Goal: Contribute content: Add original content to the website for others to see

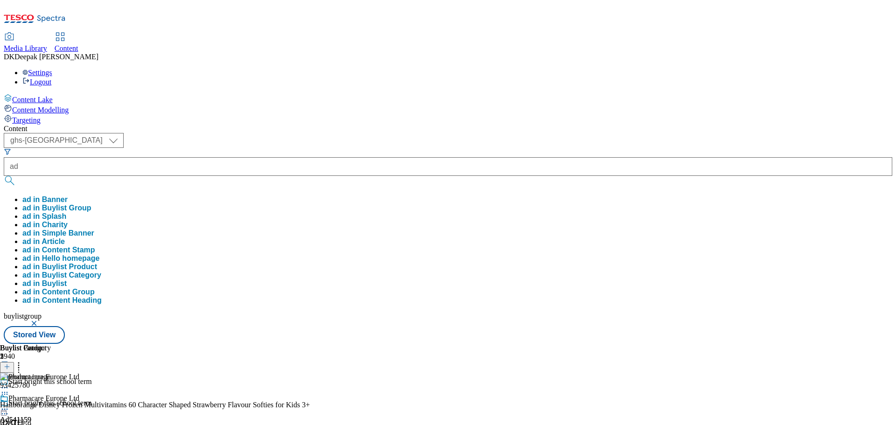
select select "ghs-[GEOGRAPHIC_DATA]"
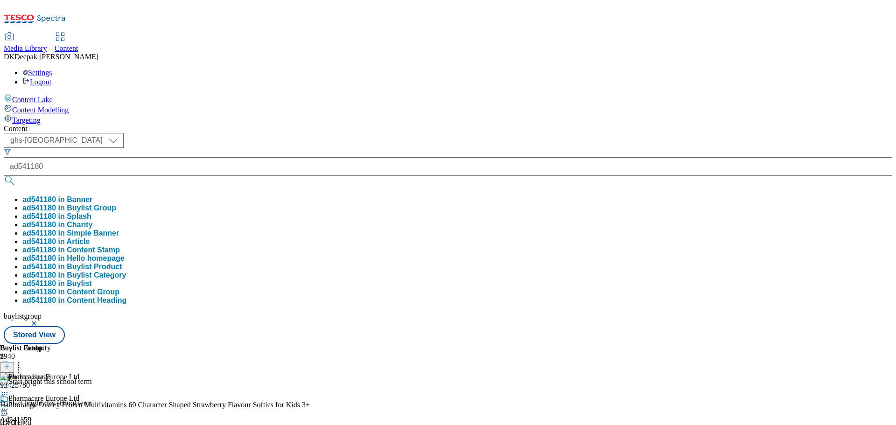
type input "ad541180"
click at [4, 176] on button "submit" at bounding box center [10, 180] width 13 height 9
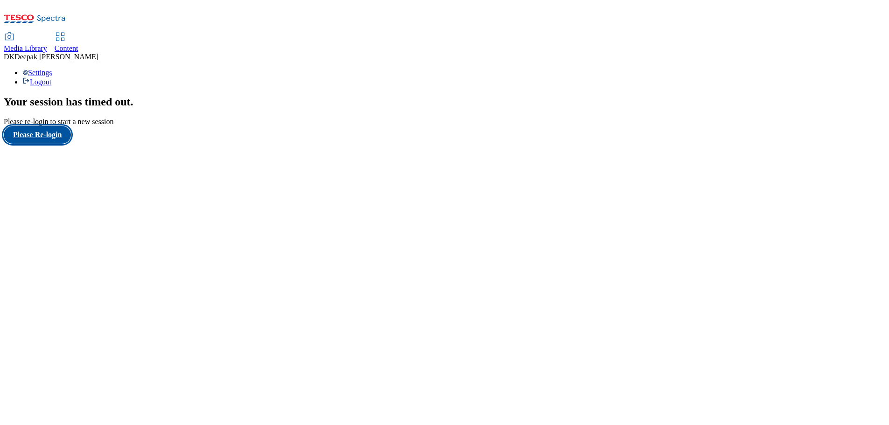
click at [59, 144] on button "Please Re-login" at bounding box center [37, 135] width 67 height 18
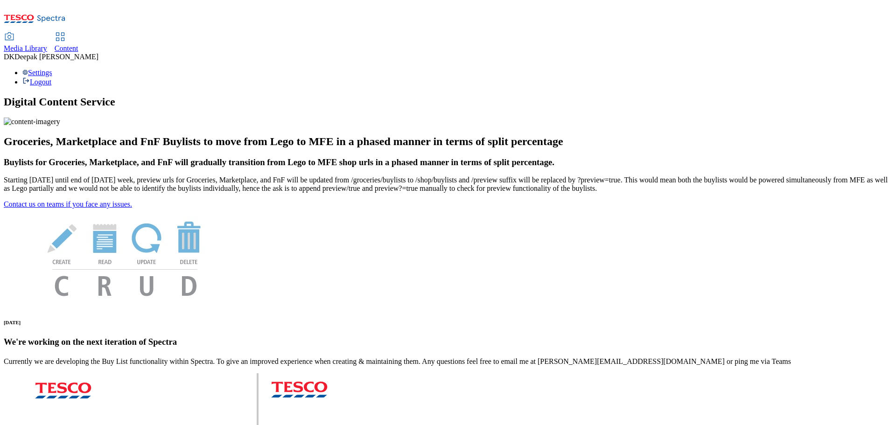
click at [78, 44] on span "Content" at bounding box center [67, 48] width 24 height 8
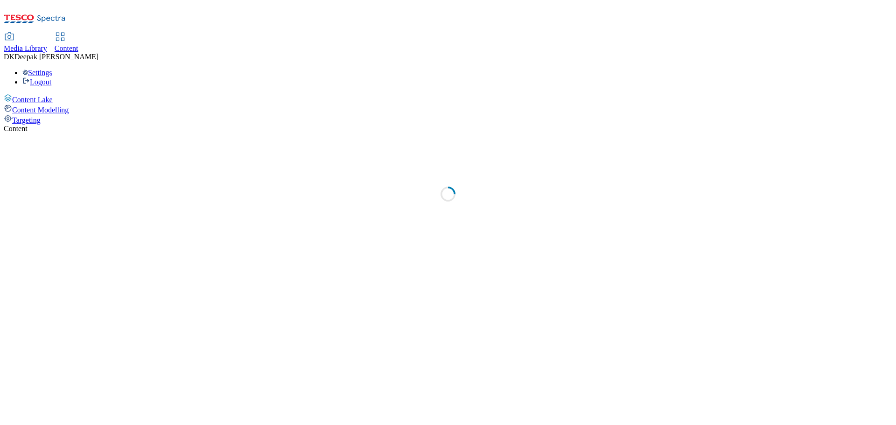
select select "ghs-uk"
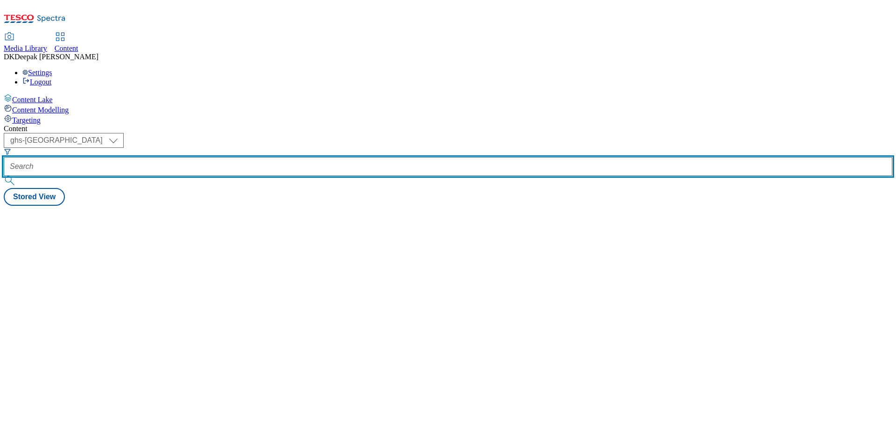
click at [205, 157] on input "text" at bounding box center [448, 166] width 889 height 19
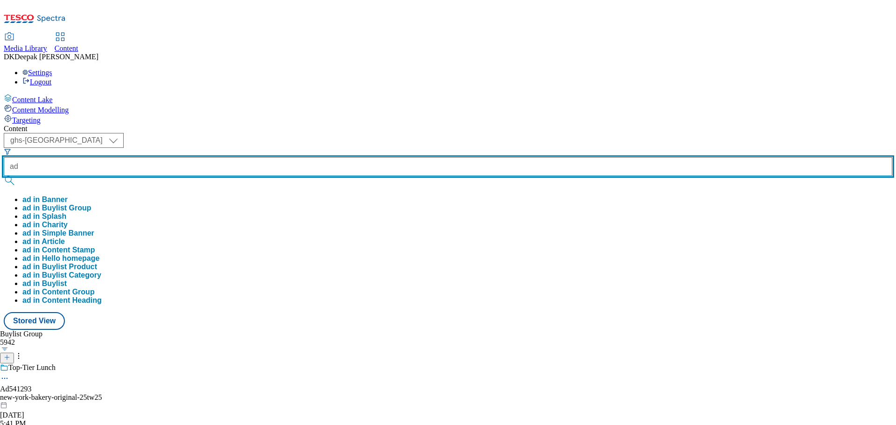
paste input "541180"
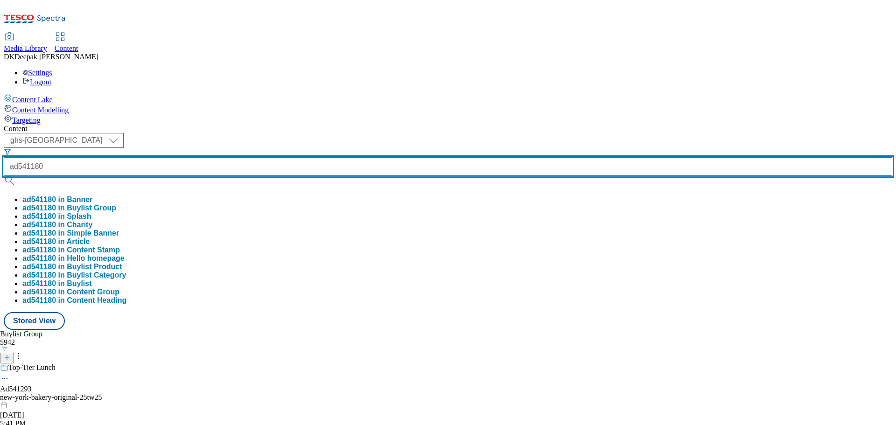
type input "ad541180"
click at [4, 176] on button "submit" at bounding box center [10, 180] width 13 height 9
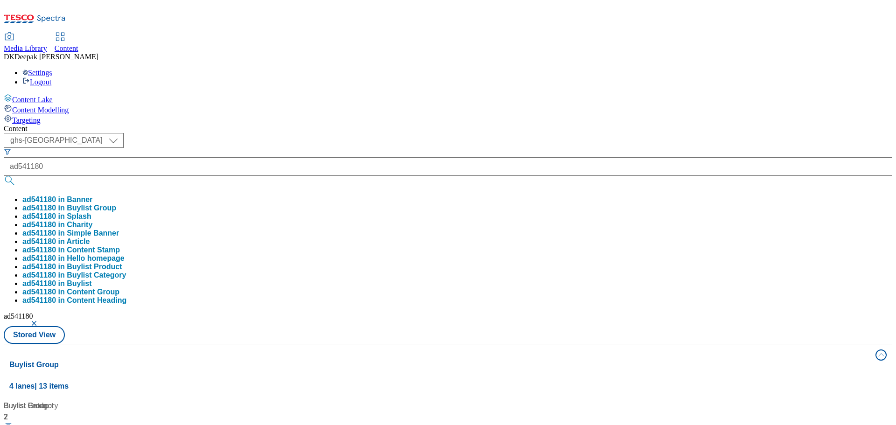
drag, startPoint x: 149, startPoint y: 363, endPoint x: 156, endPoint y: 333, distance: 31.1
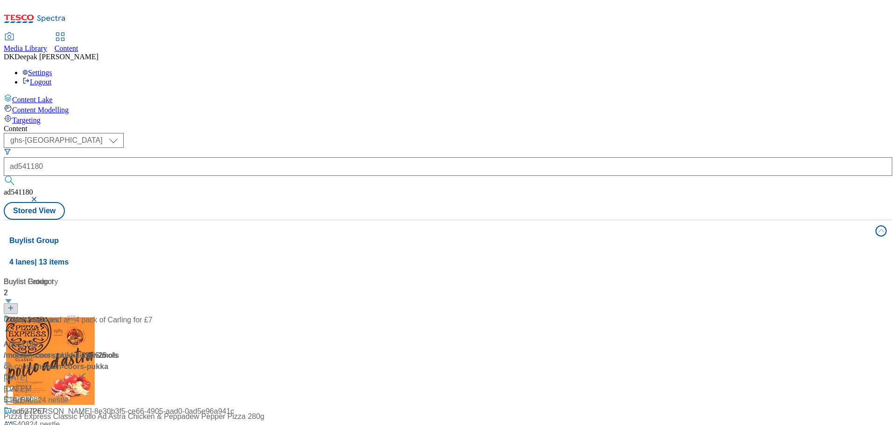
click at [120, 315] on div "Ad541180 / molson-coors-pukka-25tw25 / molson-coors Aug 12, 2025 5:21 PM" at bounding box center [62, 360] width 117 height 91
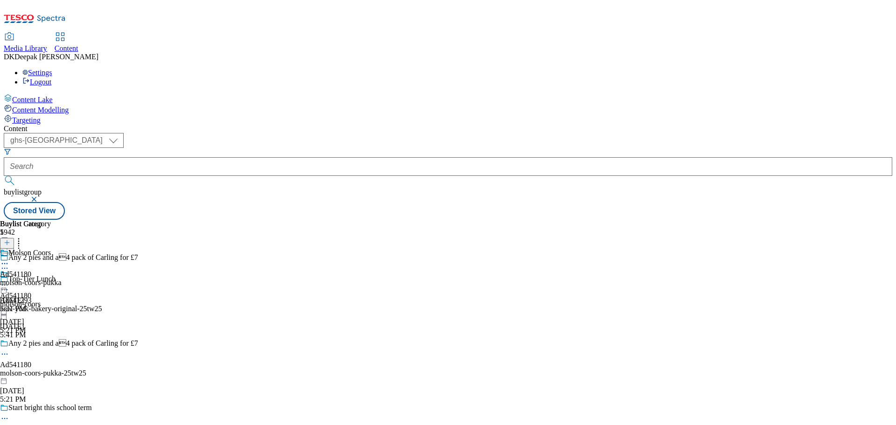
click at [9, 350] on icon at bounding box center [4, 354] width 9 height 9
click at [43, 368] on button "Edit" at bounding box center [31, 373] width 25 height 11
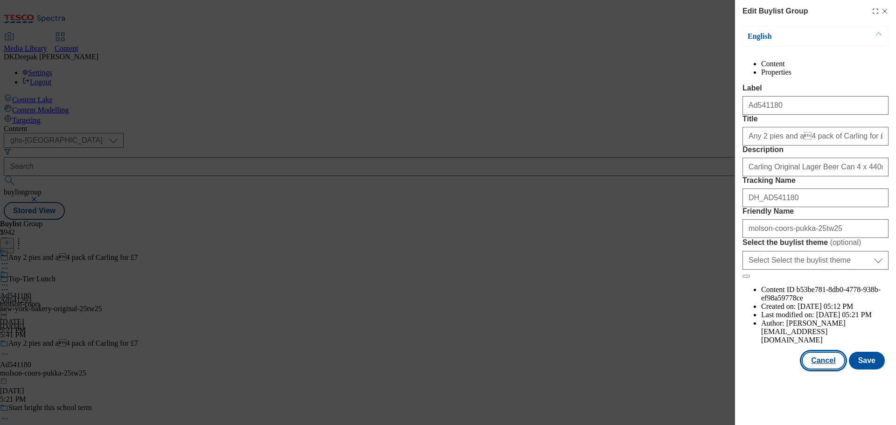
click at [831, 370] on button "Cancel" at bounding box center [823, 361] width 43 height 18
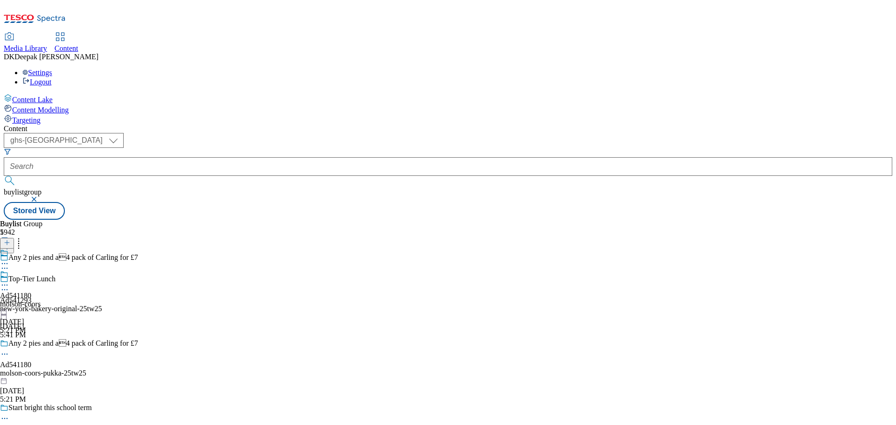
click at [41, 300] on div "molson-coors" at bounding box center [20, 304] width 41 height 8
click at [9, 281] on icon at bounding box center [4, 285] width 9 height 9
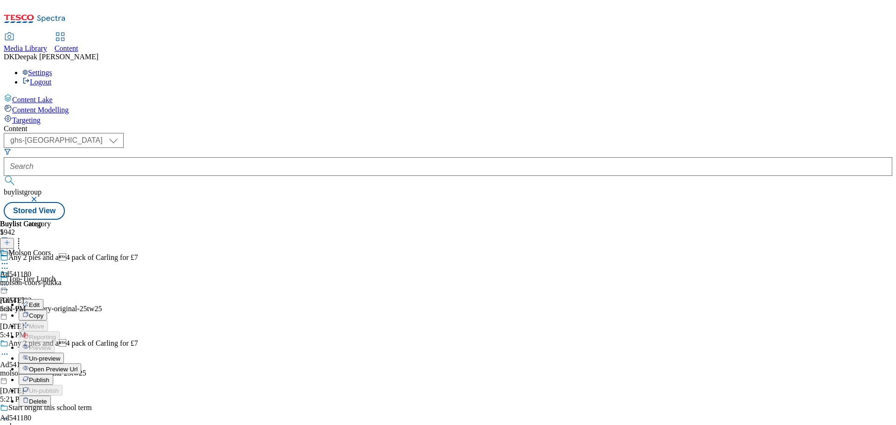
click at [43, 299] on button "Edit" at bounding box center [31, 304] width 25 height 11
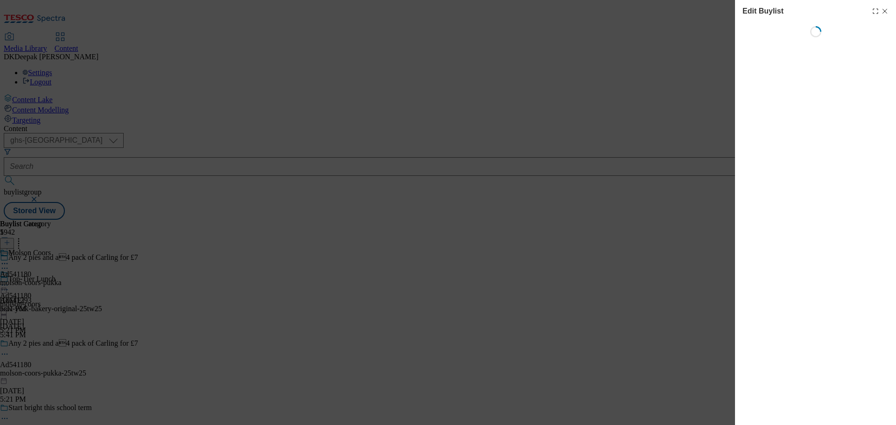
select select "tactical"
select select "supplier funded short term 1-3 weeks"
select select "dunnhumby"
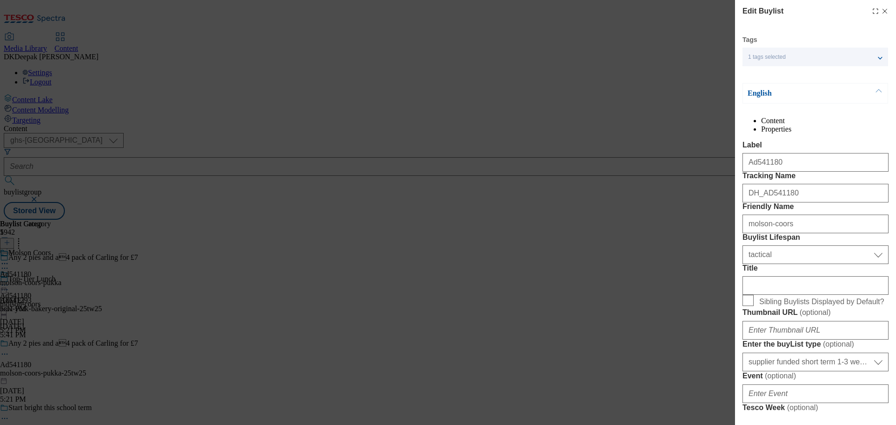
select select "Banner"
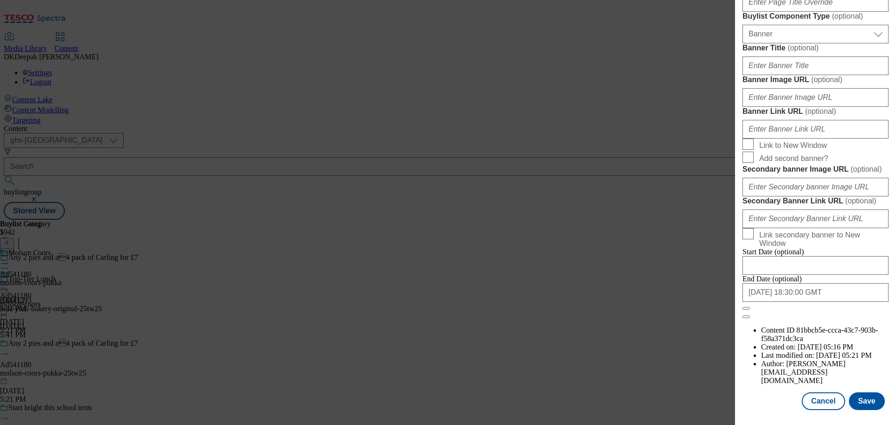
scroll to position [933, 0]
click at [817, 402] on button "Cancel" at bounding box center [823, 402] width 43 height 18
select select "tactical"
select select "supplier funded short term 1-3 weeks"
select select "dunnhumby"
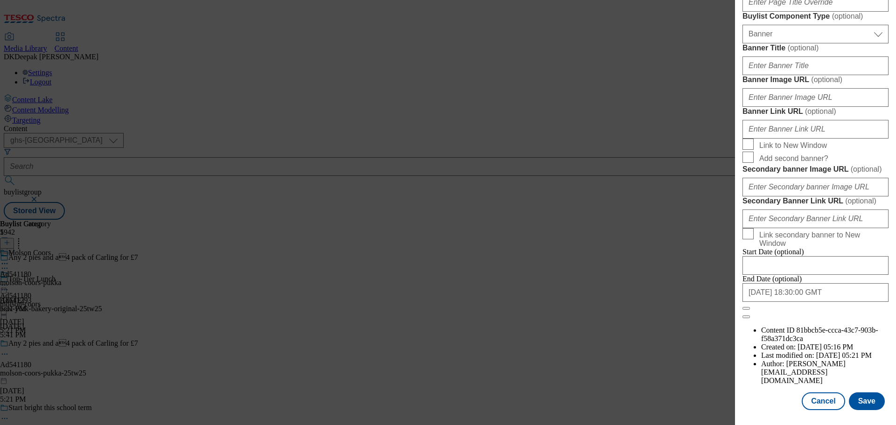
select select "Banner"
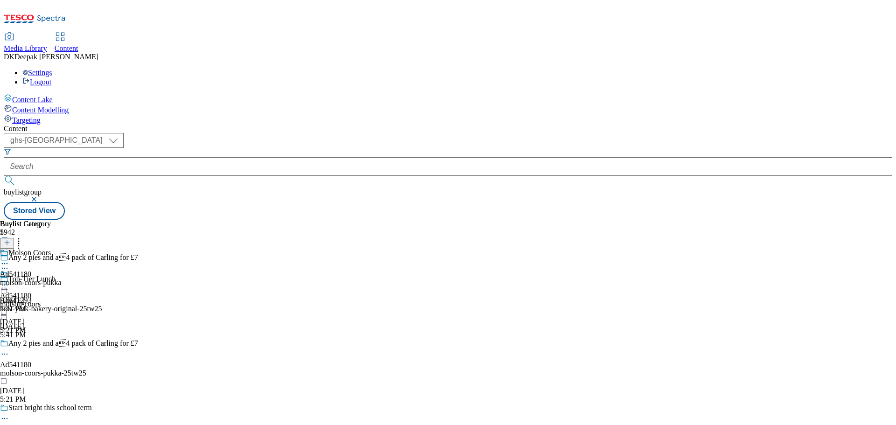
scroll to position [723, 0]
click at [9, 259] on icon at bounding box center [4, 263] width 9 height 9
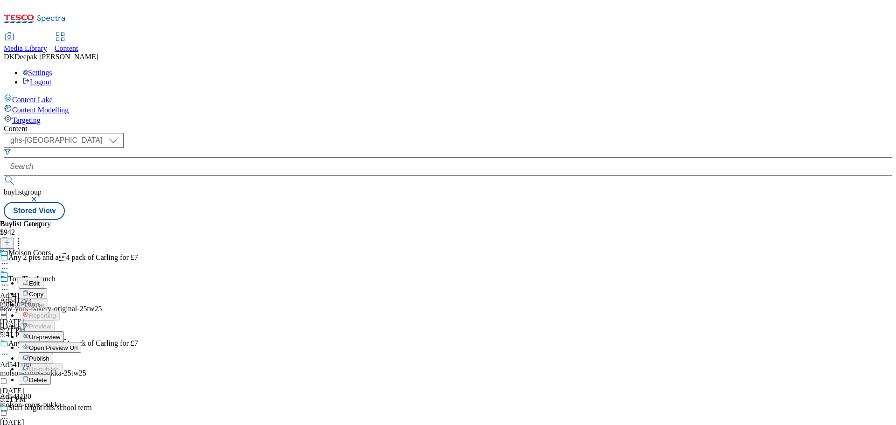
click at [40, 280] on span "Edit" at bounding box center [34, 283] width 11 height 7
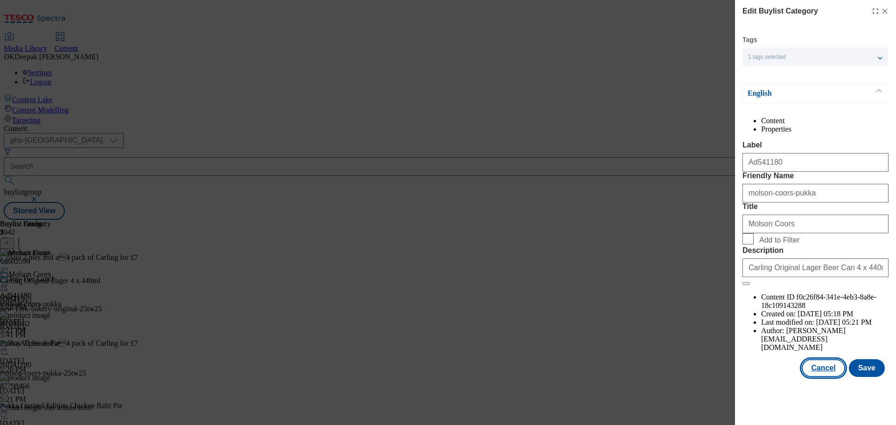
click at [840, 377] on button "Cancel" at bounding box center [823, 368] width 43 height 18
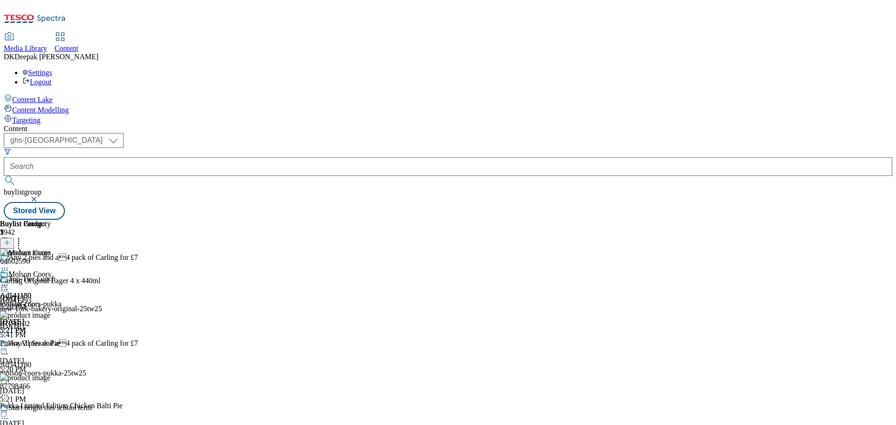
click at [6, 285] on circle at bounding box center [4, 285] width 1 height 1
click at [77, 366] on span "Open Preview Url" at bounding box center [53, 369] width 49 height 7
click at [9, 350] on icon at bounding box center [4, 354] width 9 height 9
click at [43, 368] on button "Edit" at bounding box center [31, 373] width 25 height 11
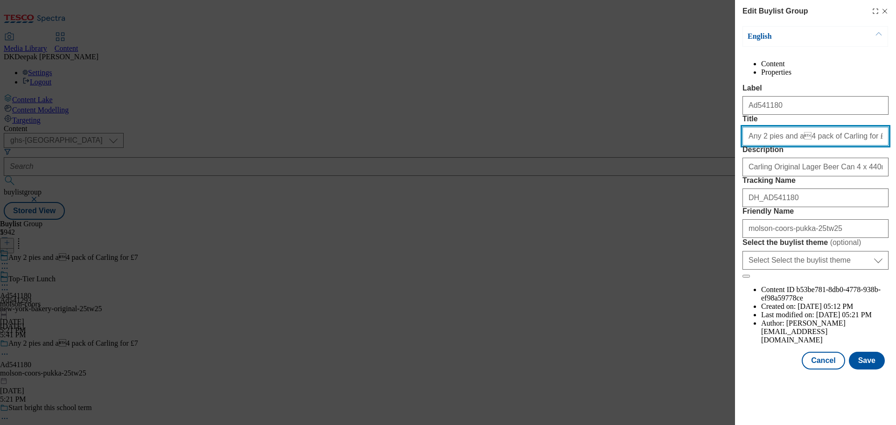
click at [790, 146] on input "Any 2 pies and a4 pack of Carling for £7" at bounding box center [816, 136] width 146 height 19
type input "Any 2 pies and a 4 pack of Carling for £7"
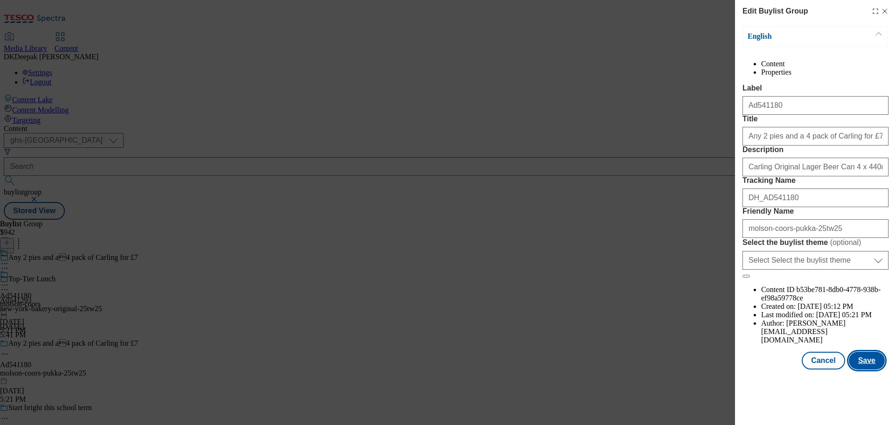
click at [866, 370] on button "Save" at bounding box center [867, 361] width 36 height 18
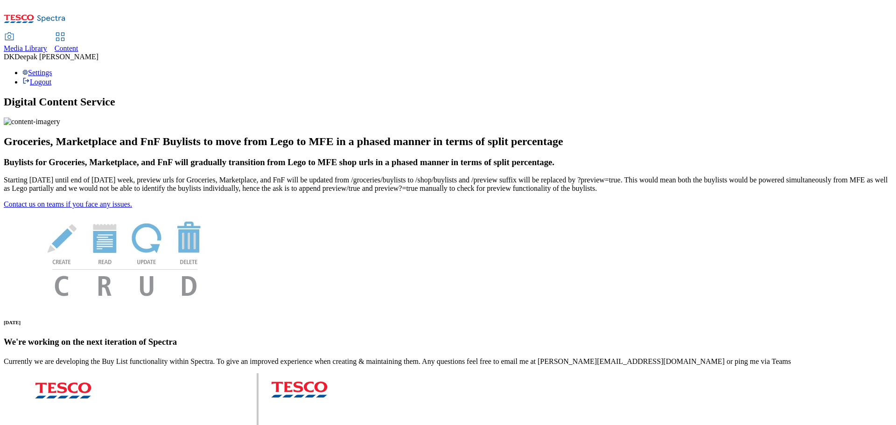
click at [66, 31] on icon at bounding box center [60, 36] width 11 height 11
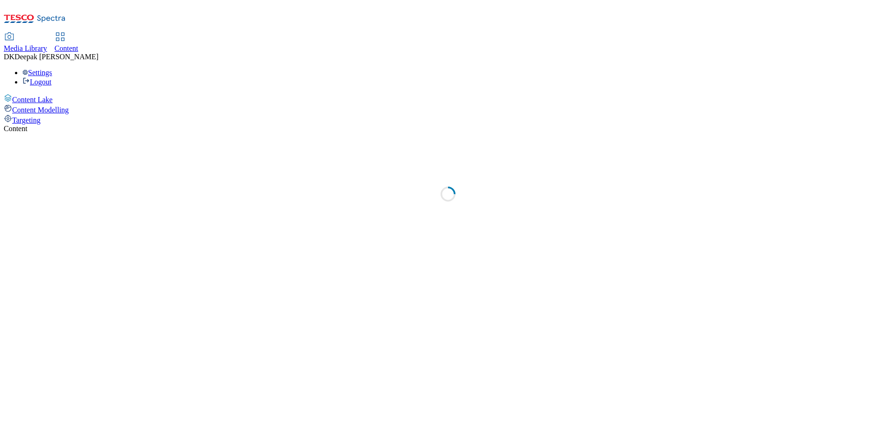
select select "ghs-[GEOGRAPHIC_DATA]"
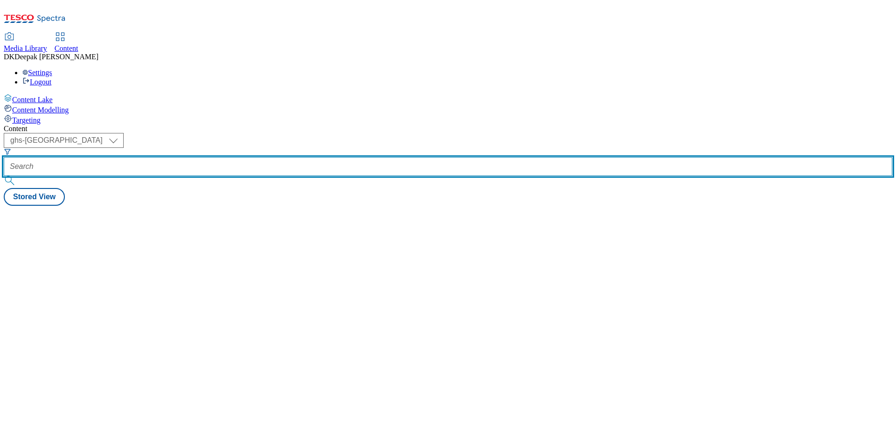
click at [227, 157] on input "text" at bounding box center [448, 166] width 889 height 19
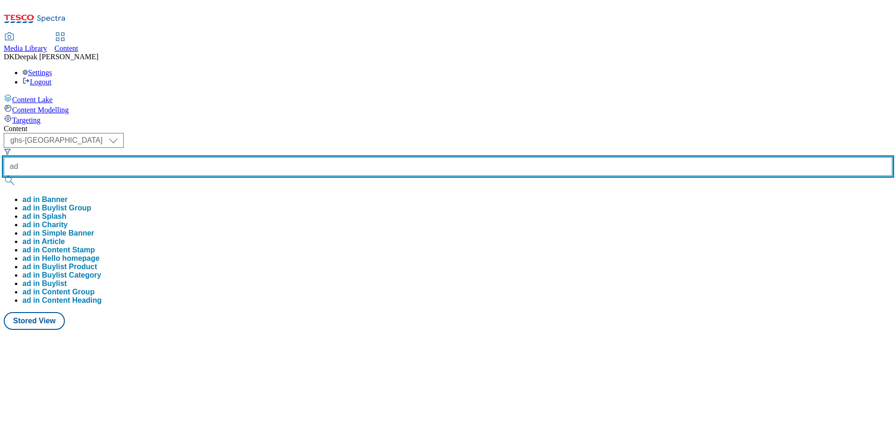
paste input "541180"
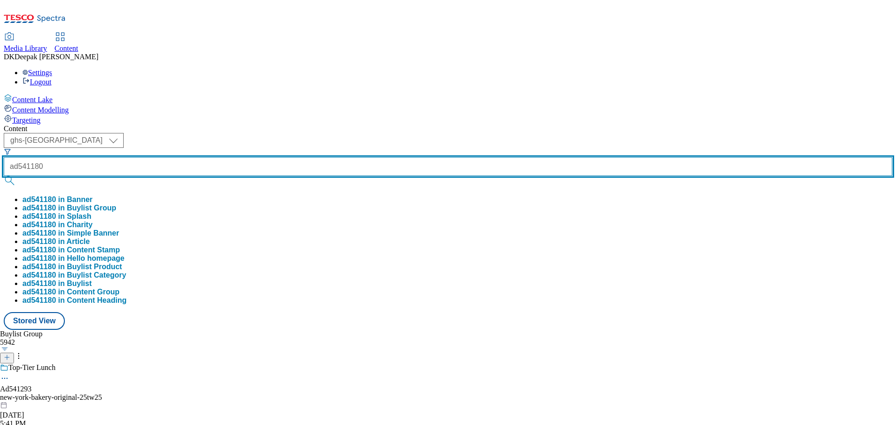
type input "ad541180"
click at [4, 176] on button "submit" at bounding box center [10, 180] width 13 height 9
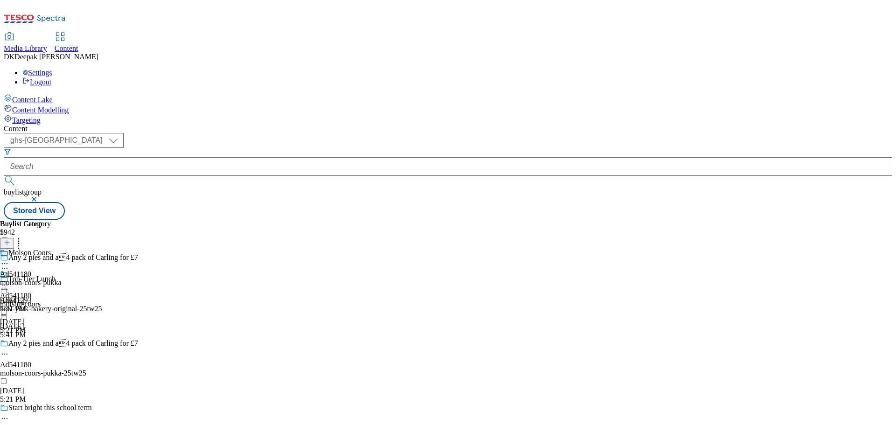
click at [9, 350] on icon at bounding box center [4, 354] width 9 height 9
click at [43, 368] on button "Edit" at bounding box center [31, 373] width 25 height 11
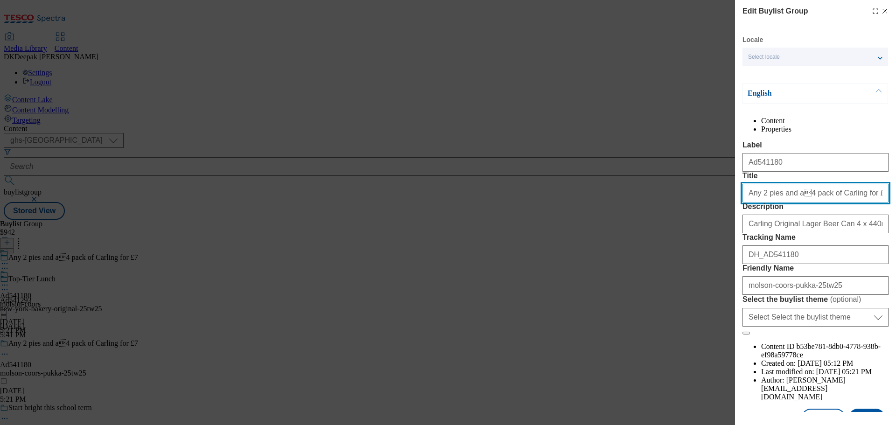
click at [795, 203] on input "Any 2 pies and a4 pack of Carling for £7" at bounding box center [816, 193] width 146 height 19
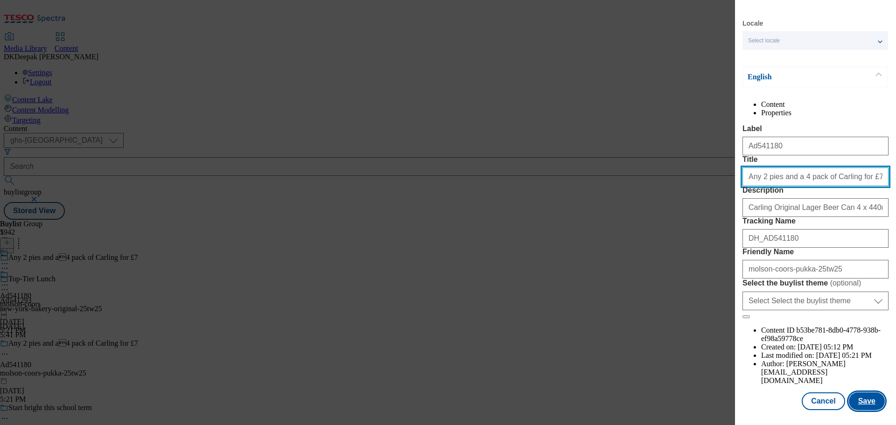
type input "Any 2 pies and a 4 pack of Carling for £7"
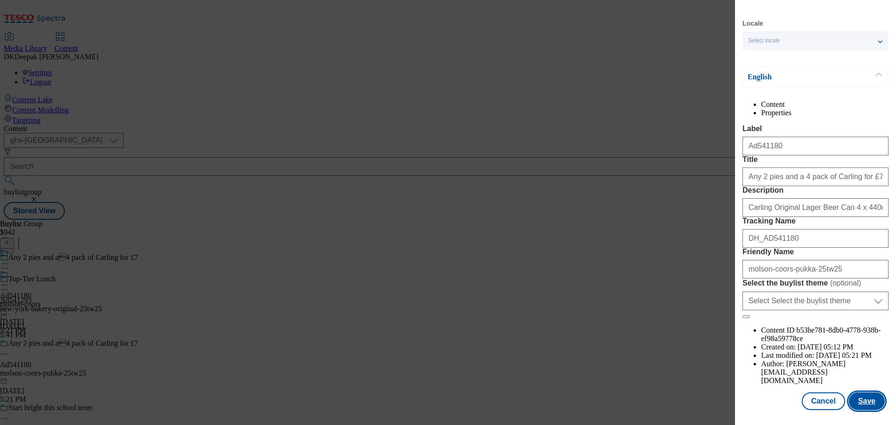
click at [862, 406] on button "Save" at bounding box center [867, 402] width 36 height 18
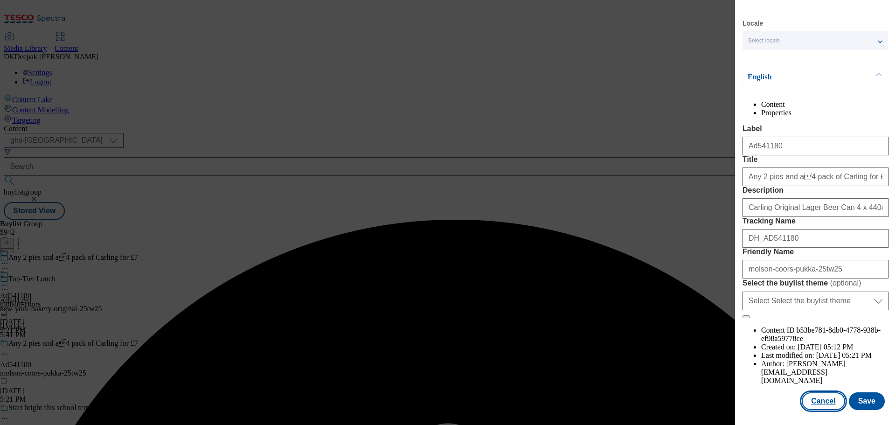
click at [815, 399] on button "Cancel" at bounding box center [823, 402] width 43 height 18
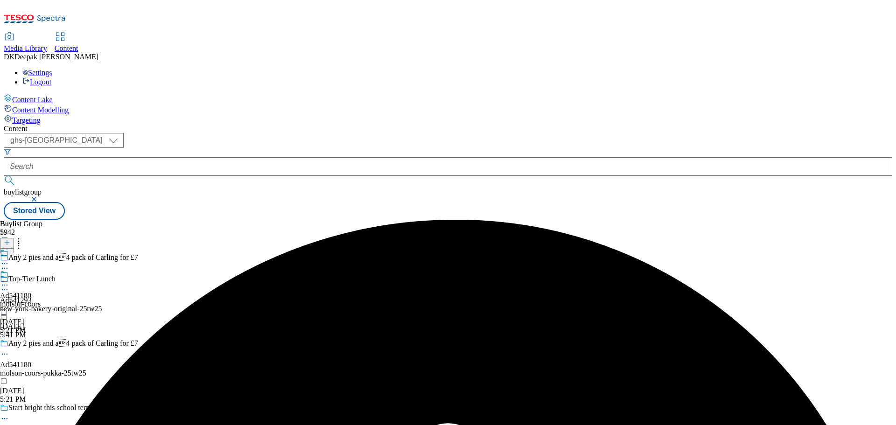
click at [41, 300] on div "molson-coors" at bounding box center [20, 304] width 41 height 8
click at [9, 259] on icon at bounding box center [4, 263] width 9 height 9
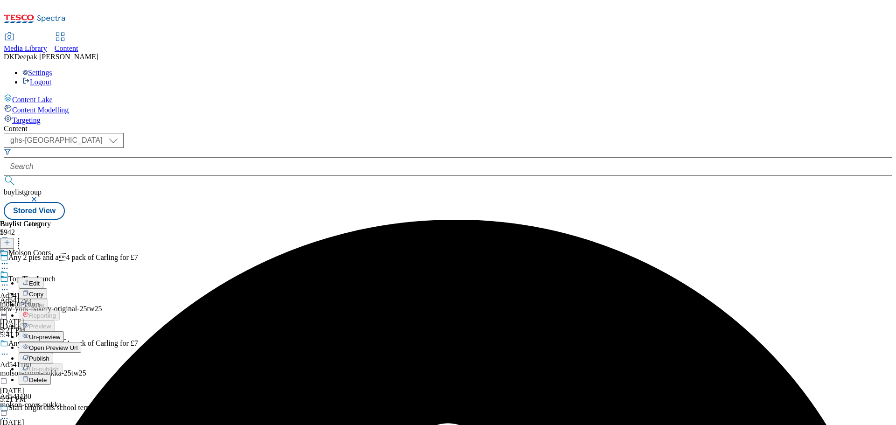
click at [60, 334] on span "Un-preview" at bounding box center [44, 337] width 31 height 7
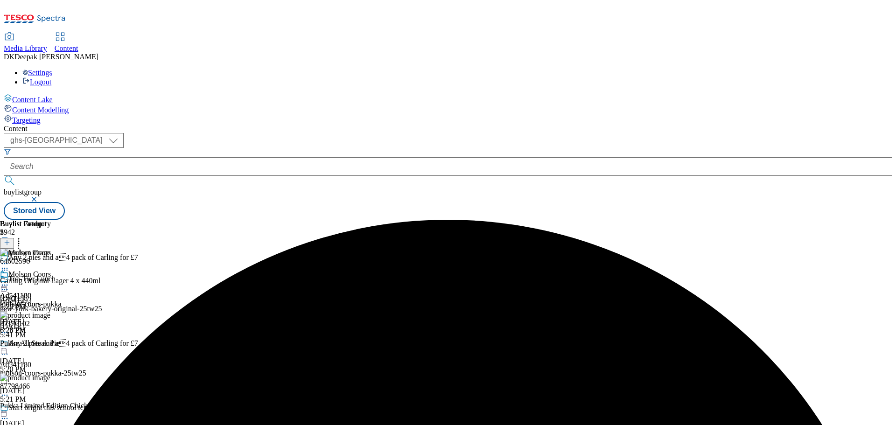
click at [9, 350] on icon at bounding box center [4, 354] width 9 height 9
click at [43, 368] on button "Edit" at bounding box center [31, 373] width 25 height 11
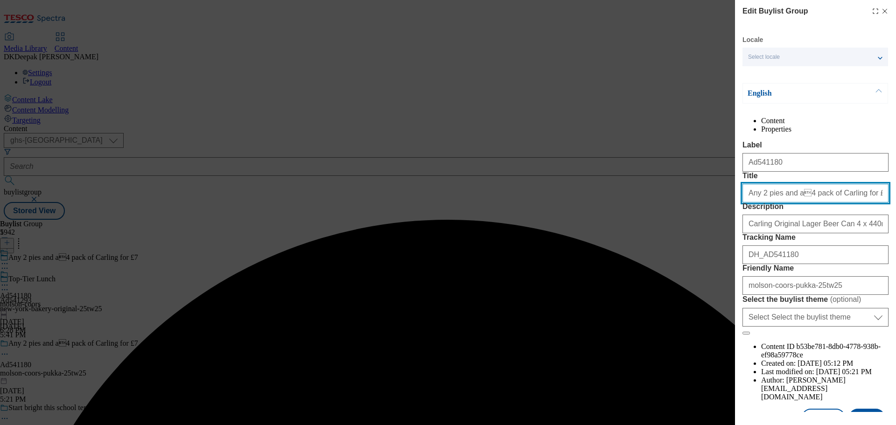
click at [793, 203] on input "Any 2 pies and a4 pack of Carling for £7" at bounding box center [816, 193] width 146 height 19
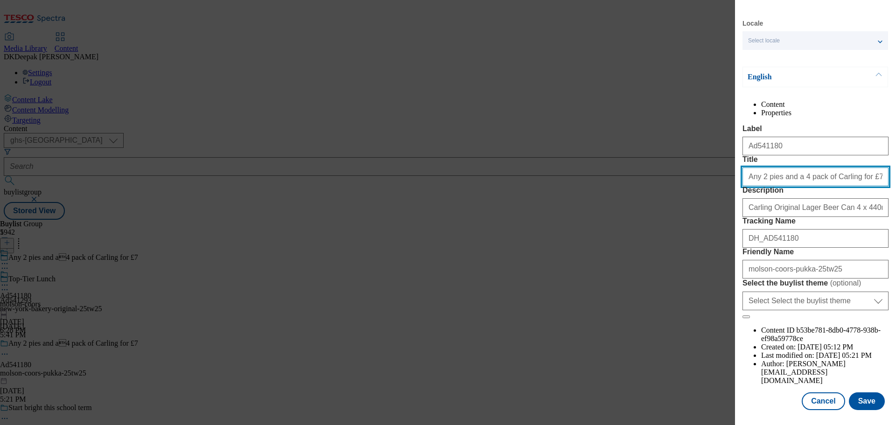
scroll to position [52, 0]
type input "Any 2 pies and a 4 pack of Carling for £7"
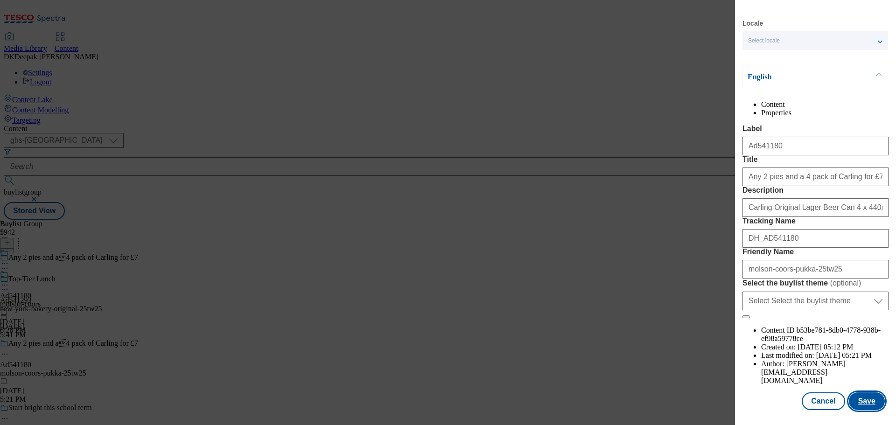
click at [863, 405] on button "Save" at bounding box center [867, 402] width 36 height 18
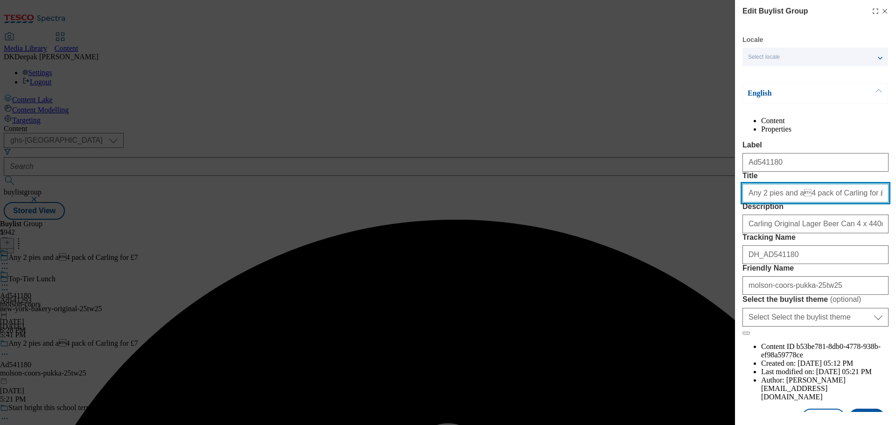
click at [865, 203] on input "Any 2 pies and a4 pack of Carling for £7" at bounding box center [816, 193] width 146 height 19
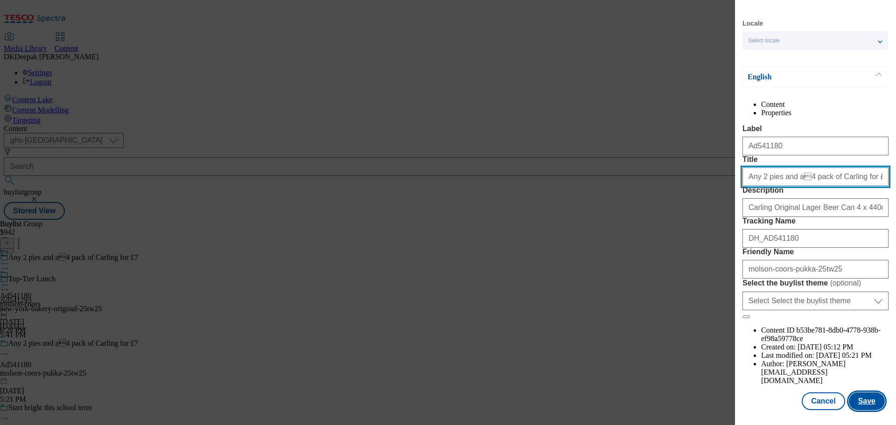
type input "Any 2 pies and a4 pack of Carling for £7"
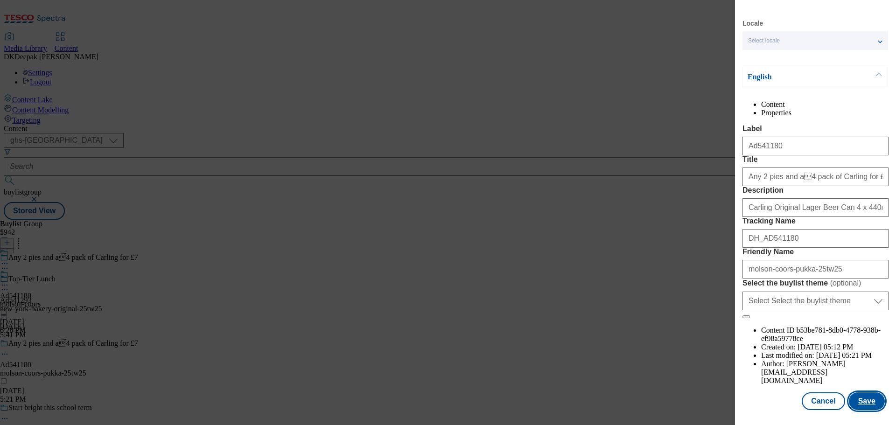
click at [863, 403] on button "Save" at bounding box center [867, 402] width 36 height 18
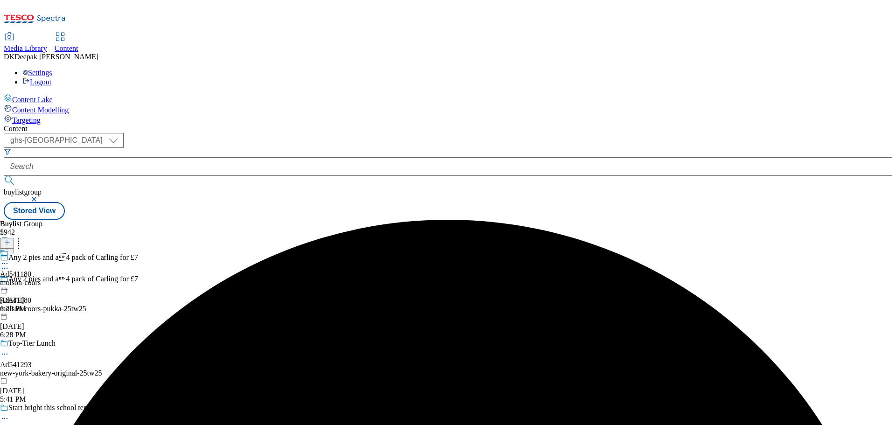
click at [41, 279] on div "molson-coors" at bounding box center [20, 283] width 41 height 8
click at [9, 259] on icon at bounding box center [4, 263] width 9 height 9
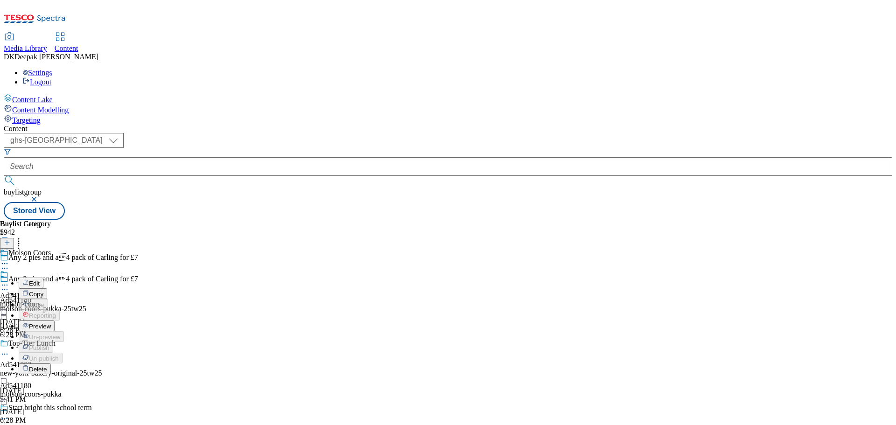
click at [55, 321] on button "Preview" at bounding box center [37, 326] width 36 height 11
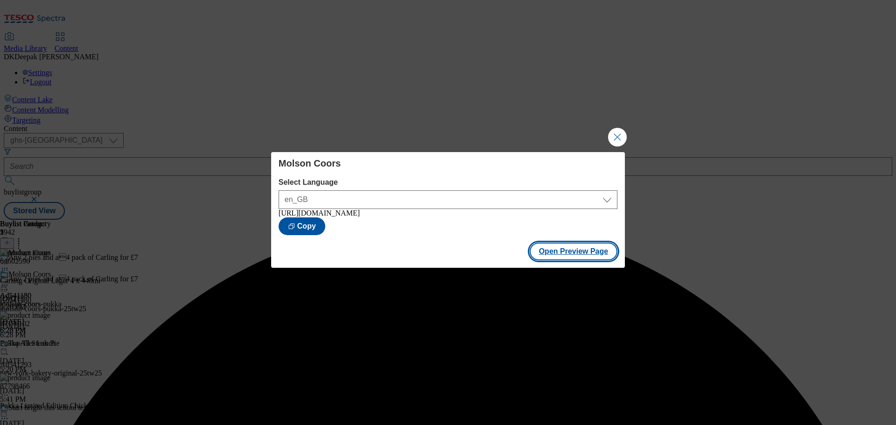
click at [570, 253] on button "Open Preview Page" at bounding box center [574, 252] width 88 height 18
click at [624, 137] on button "Close Modal" at bounding box center [617, 137] width 19 height 19
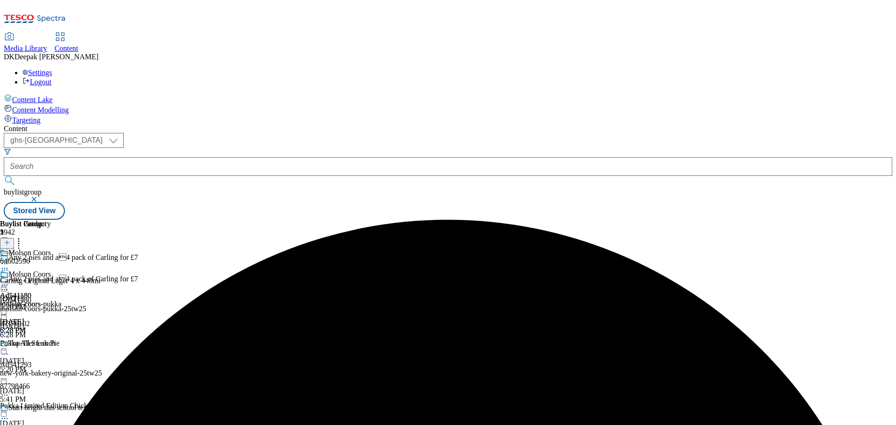
click at [8, 285] on circle at bounding box center [7, 285] width 1 height 1
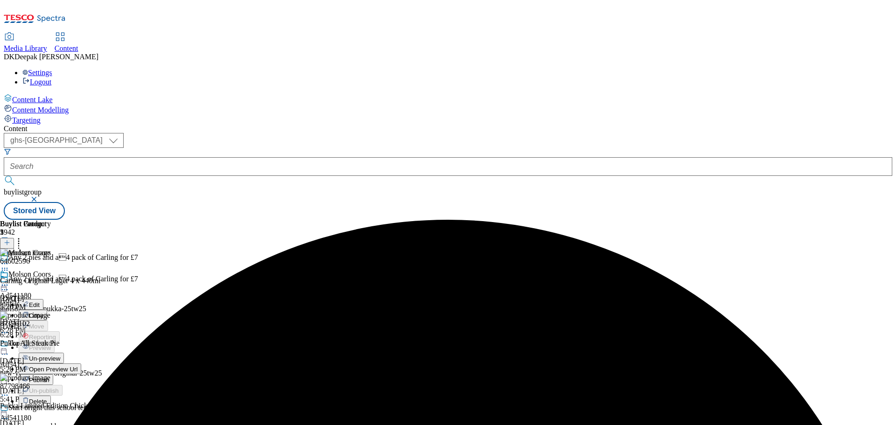
click at [49, 377] on span "Publish" at bounding box center [39, 380] width 21 height 7
